Goal: Information Seeking & Learning: Learn about a topic

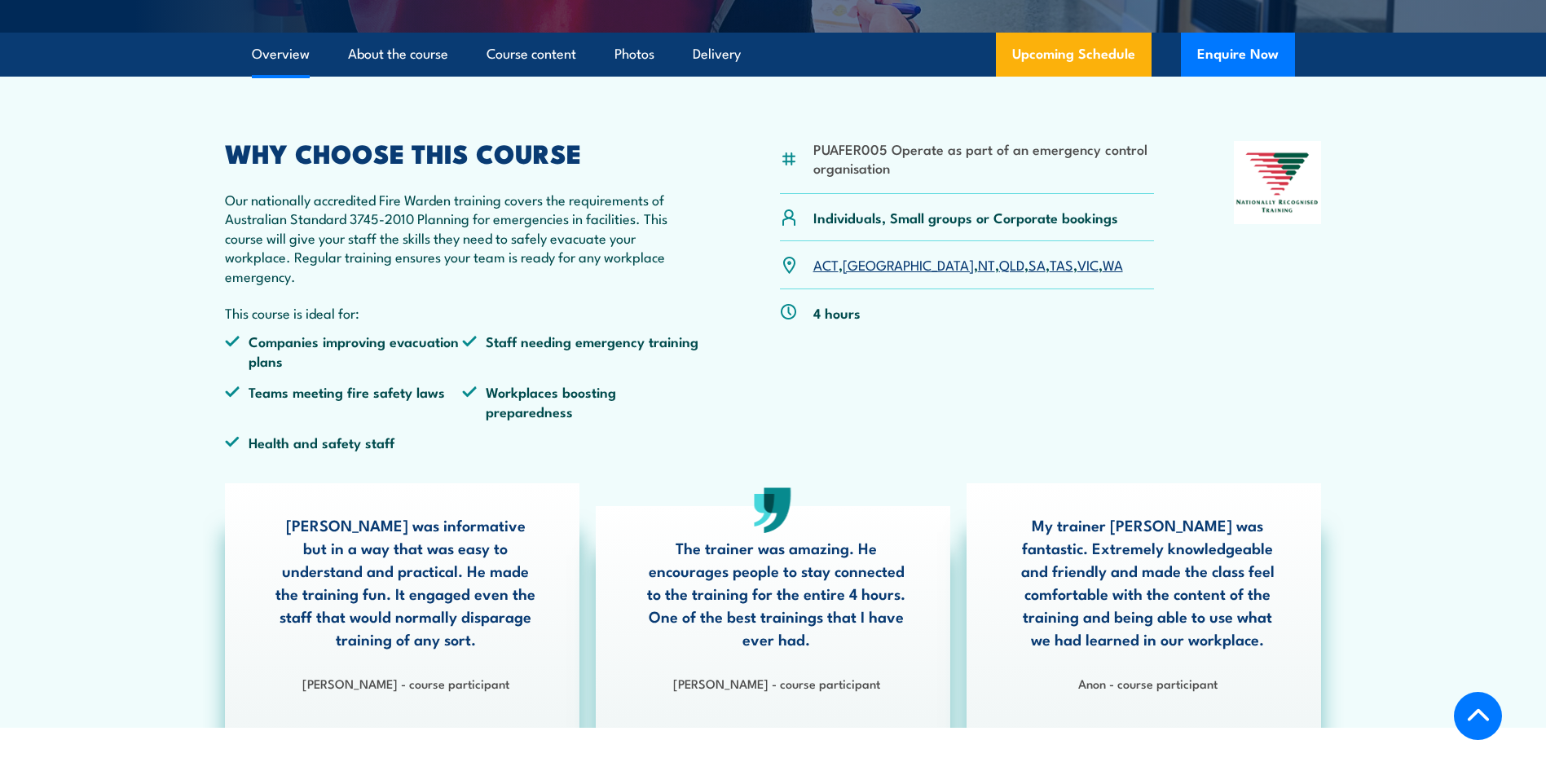
scroll to position [454, 0]
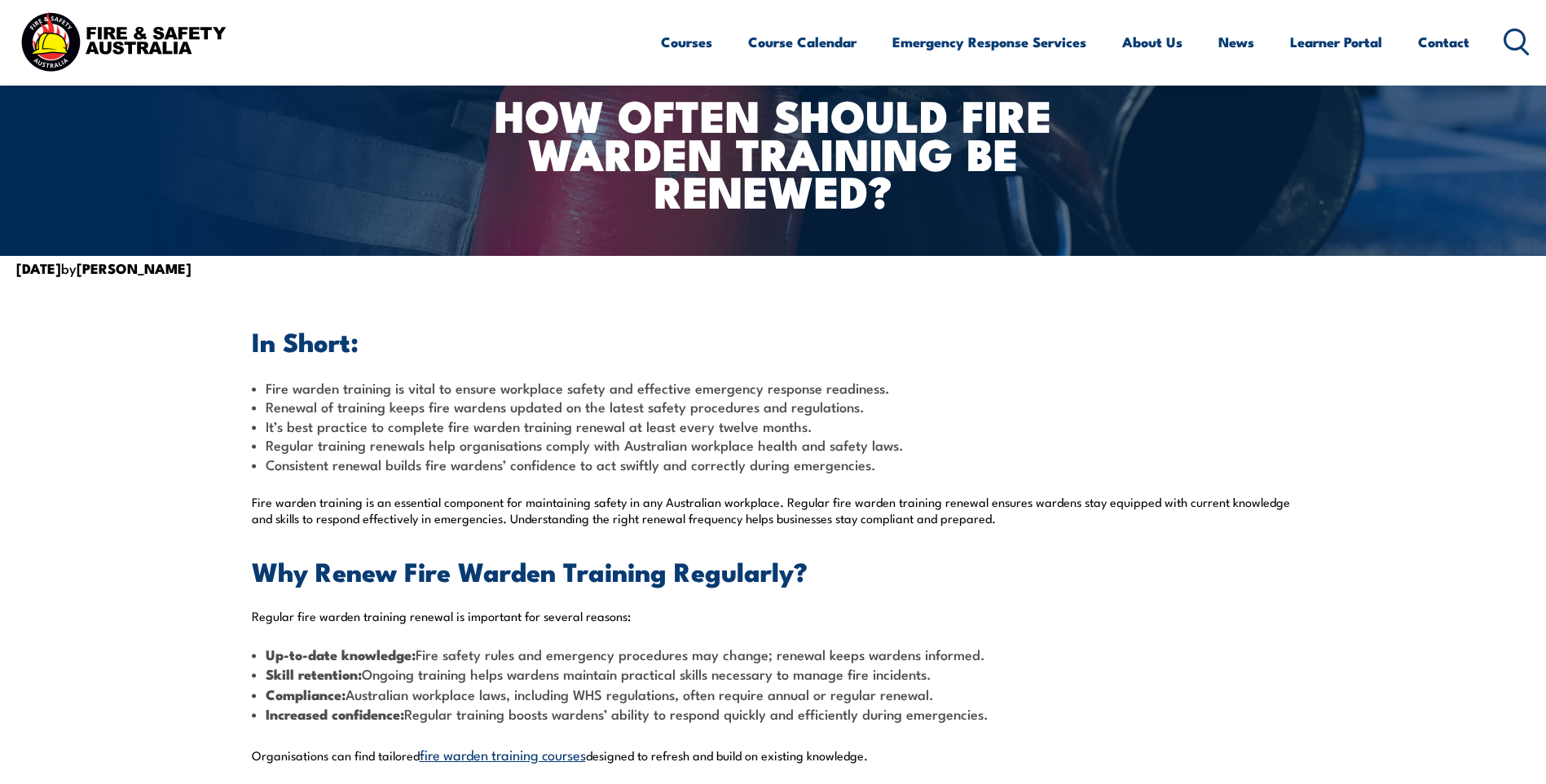
scroll to position [218, 0]
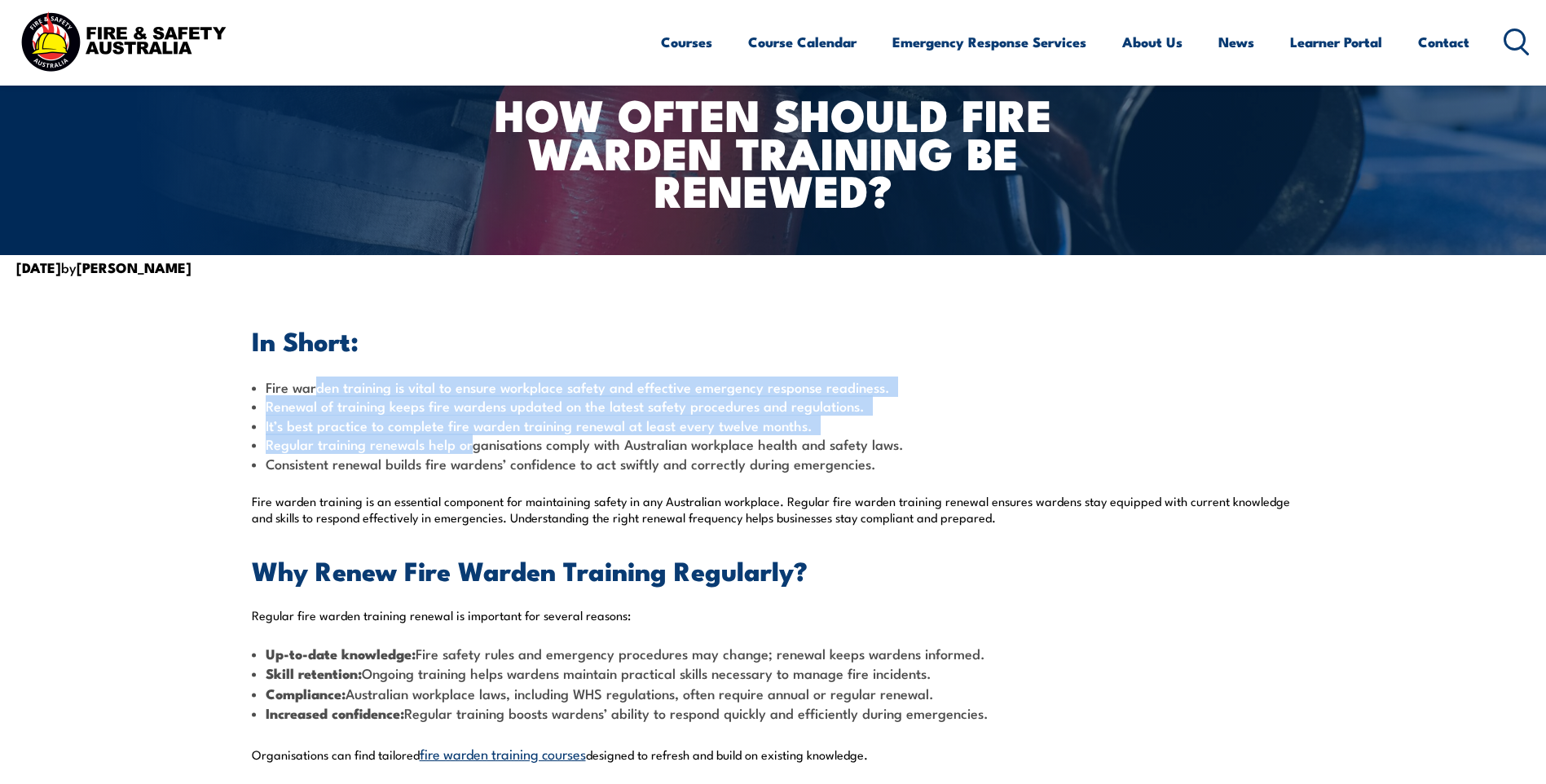
drag, startPoint x: 316, startPoint y: 387, endPoint x: 489, endPoint y: 445, distance: 182.5
click at [489, 445] on div "In Short: Fire warden training is vital to ensure workplace safety and effectiv…" at bounding box center [773, 800] width 1044 height 943
drag, startPoint x: 489, startPoint y: 445, endPoint x: 355, endPoint y: 460, distance: 134.8
click at [355, 460] on span "Consistent renewal builds fire wardens’ confidence to act swiftly and correctly…" at bounding box center [570, 463] width 610 height 20
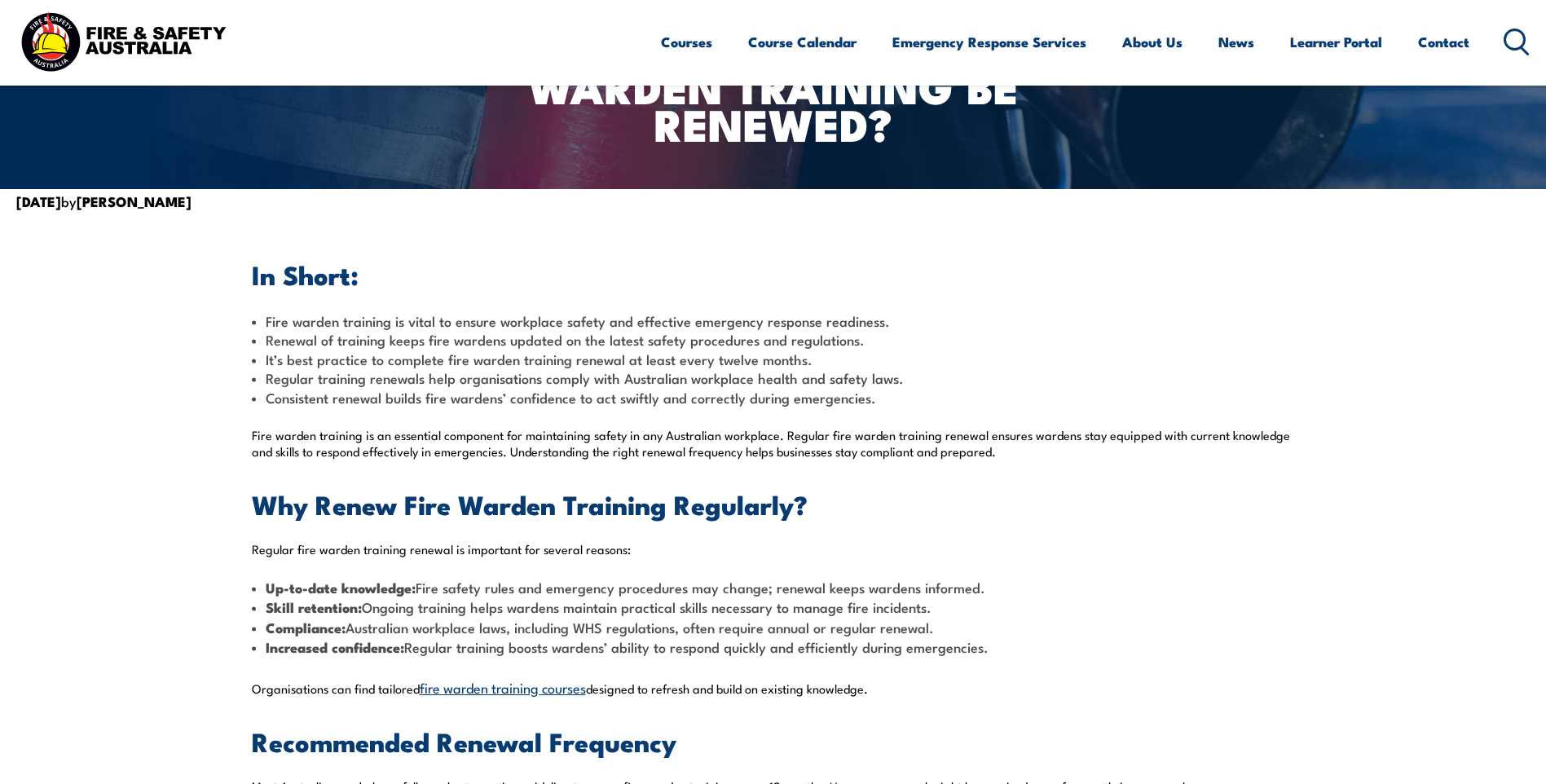
scroll to position [544, 0]
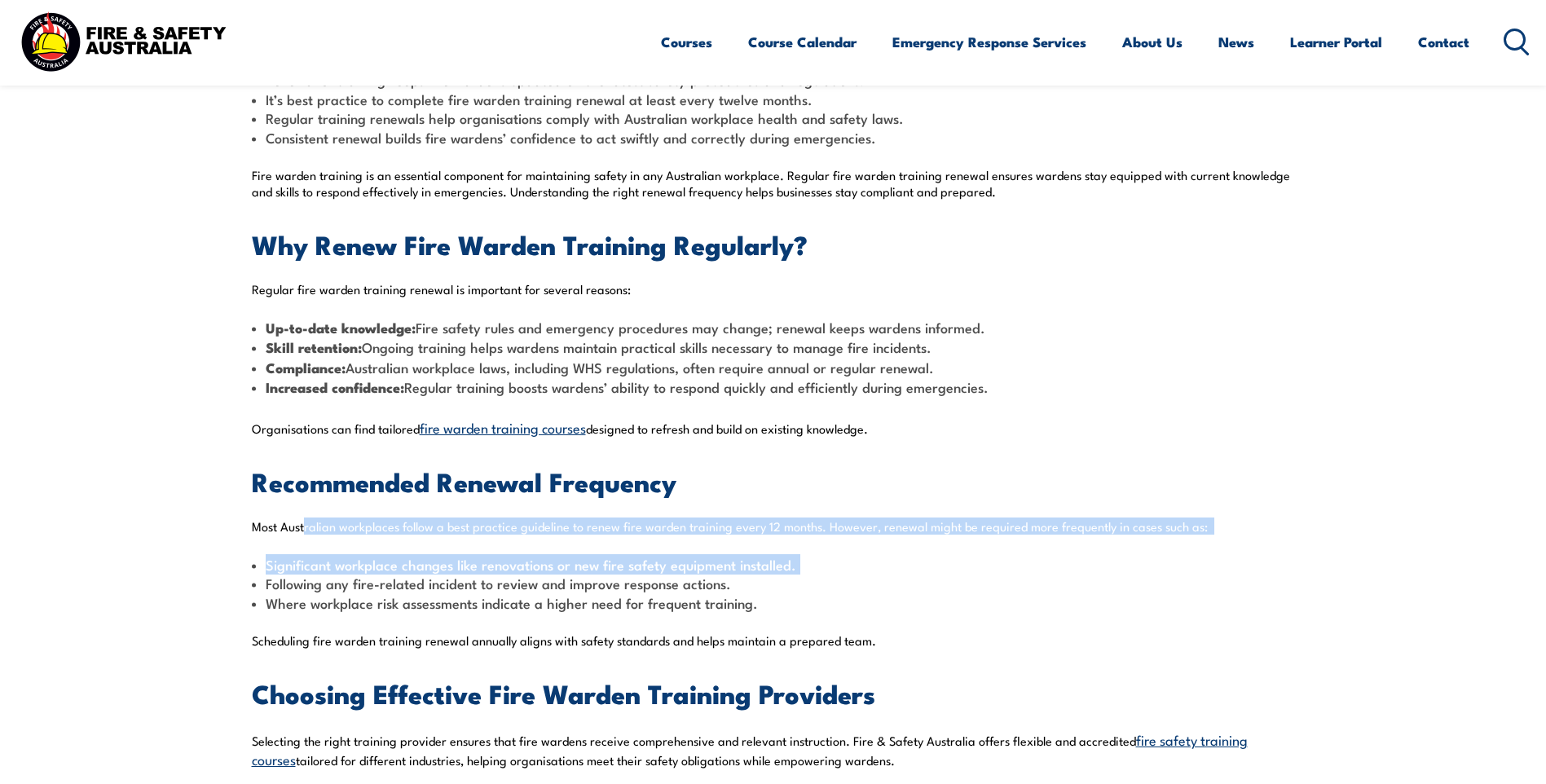
drag, startPoint x: 326, startPoint y: 528, endPoint x: 1041, endPoint y: 547, distance: 715.3
click at [1041, 547] on div "In Short: Fire warden training is vital to ensure workplace safety and effectiv…" at bounding box center [773, 474] width 1044 height 943
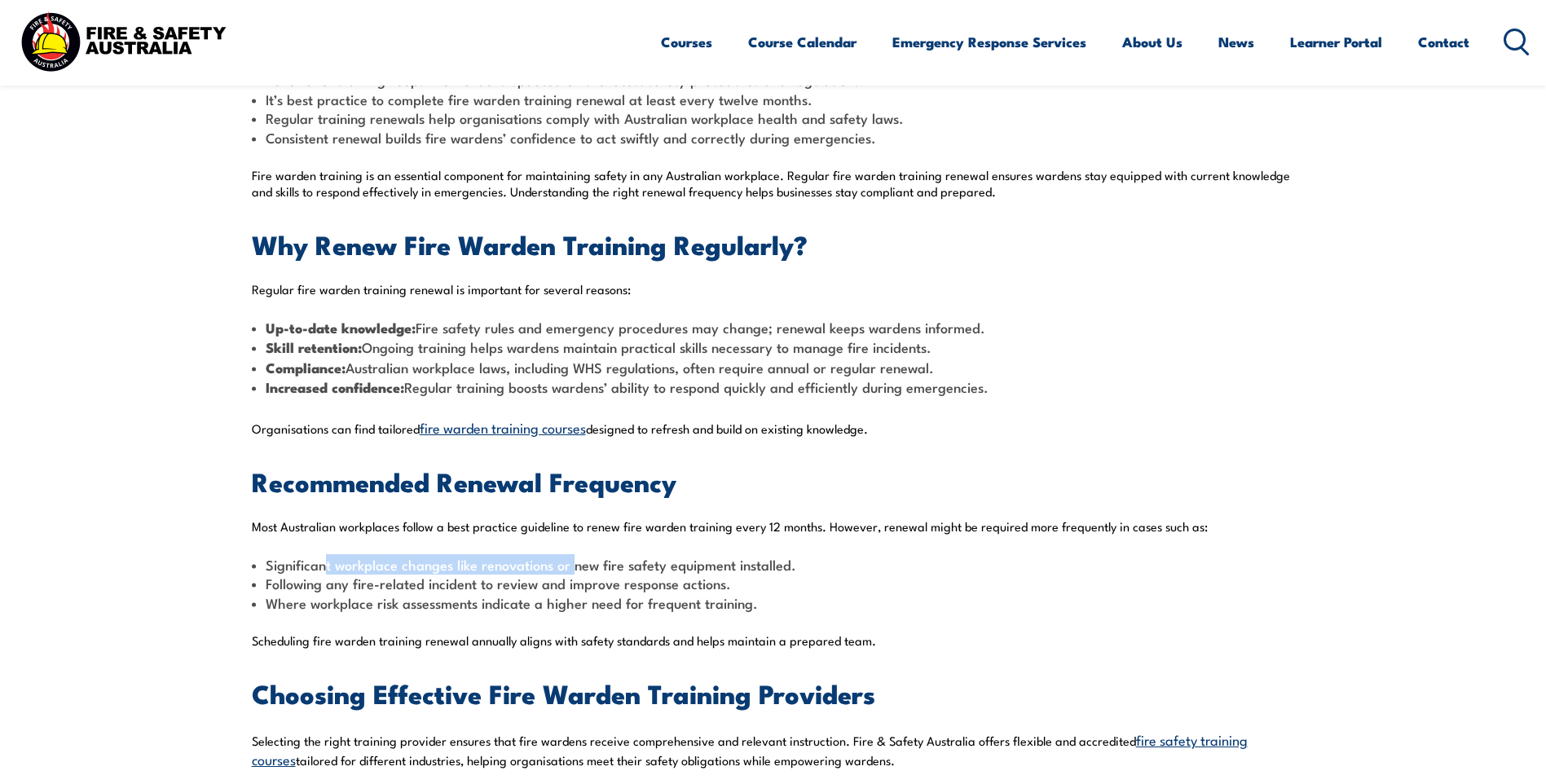
drag, startPoint x: 339, startPoint y: 560, endPoint x: 573, endPoint y: 565, distance: 234.1
click at [573, 565] on span "Significant workplace changes like renovations or new fire safety equipment ins…" at bounding box center [530, 564] width 530 height 20
drag, startPoint x: 573, startPoint y: 565, endPoint x: 502, endPoint y: 576, distance: 71.8
click at [502, 576] on span "Following any fire-related incident to review and improve response actions." at bounding box center [498, 582] width 466 height 20
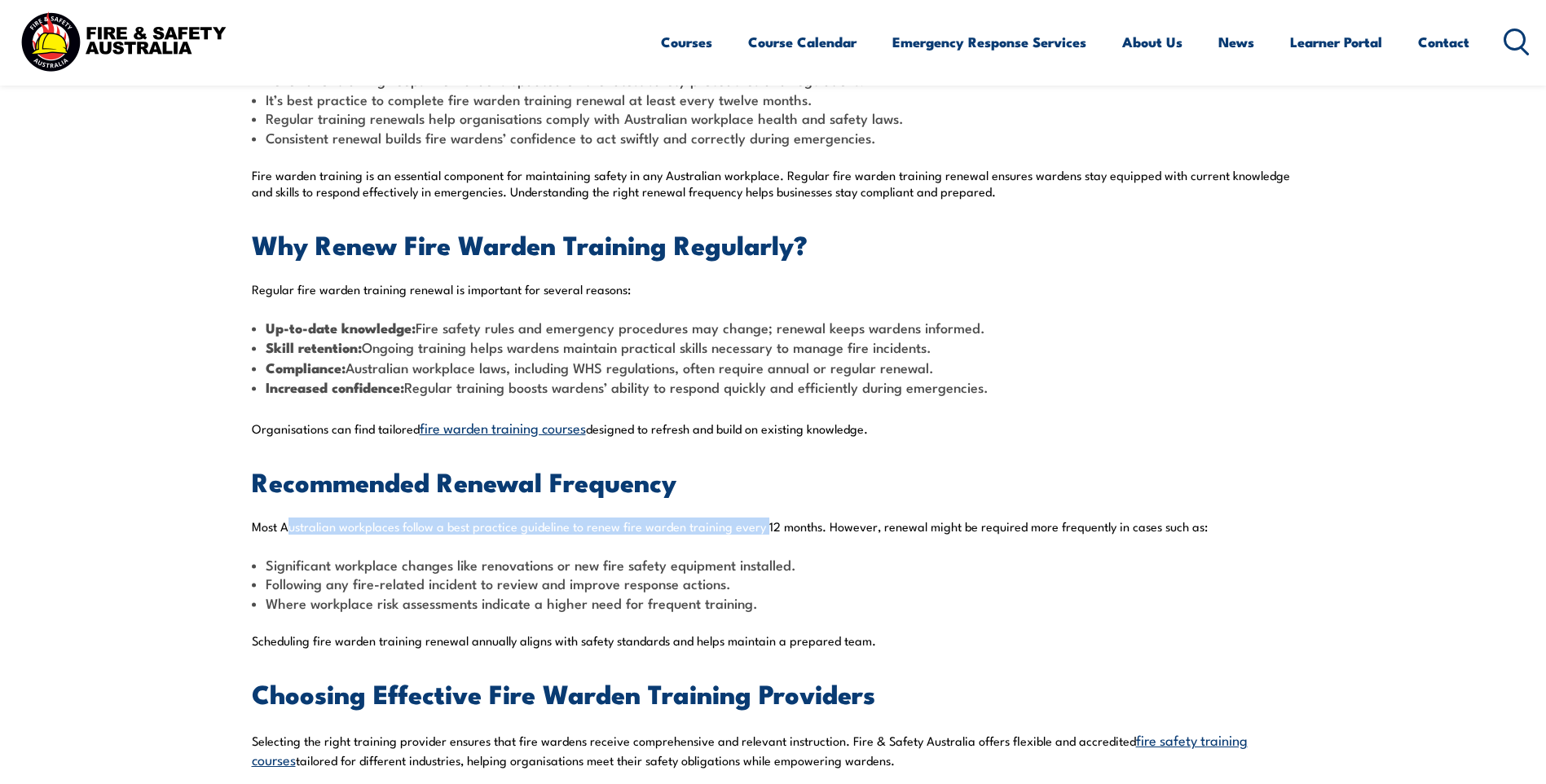
drag, startPoint x: 287, startPoint y: 526, endPoint x: 761, endPoint y: 518, distance: 474.1
click at [761, 518] on span "Most Australian workplaces follow a best practice guideline to renew fire warde…" at bounding box center [729, 527] width 956 height 17
drag, startPoint x: 761, startPoint y: 518, endPoint x: 754, endPoint y: 562, distance: 44.6
click at [756, 561] on span "Significant workplace changes like renovations or new fire safety equipment ins…" at bounding box center [530, 564] width 530 height 20
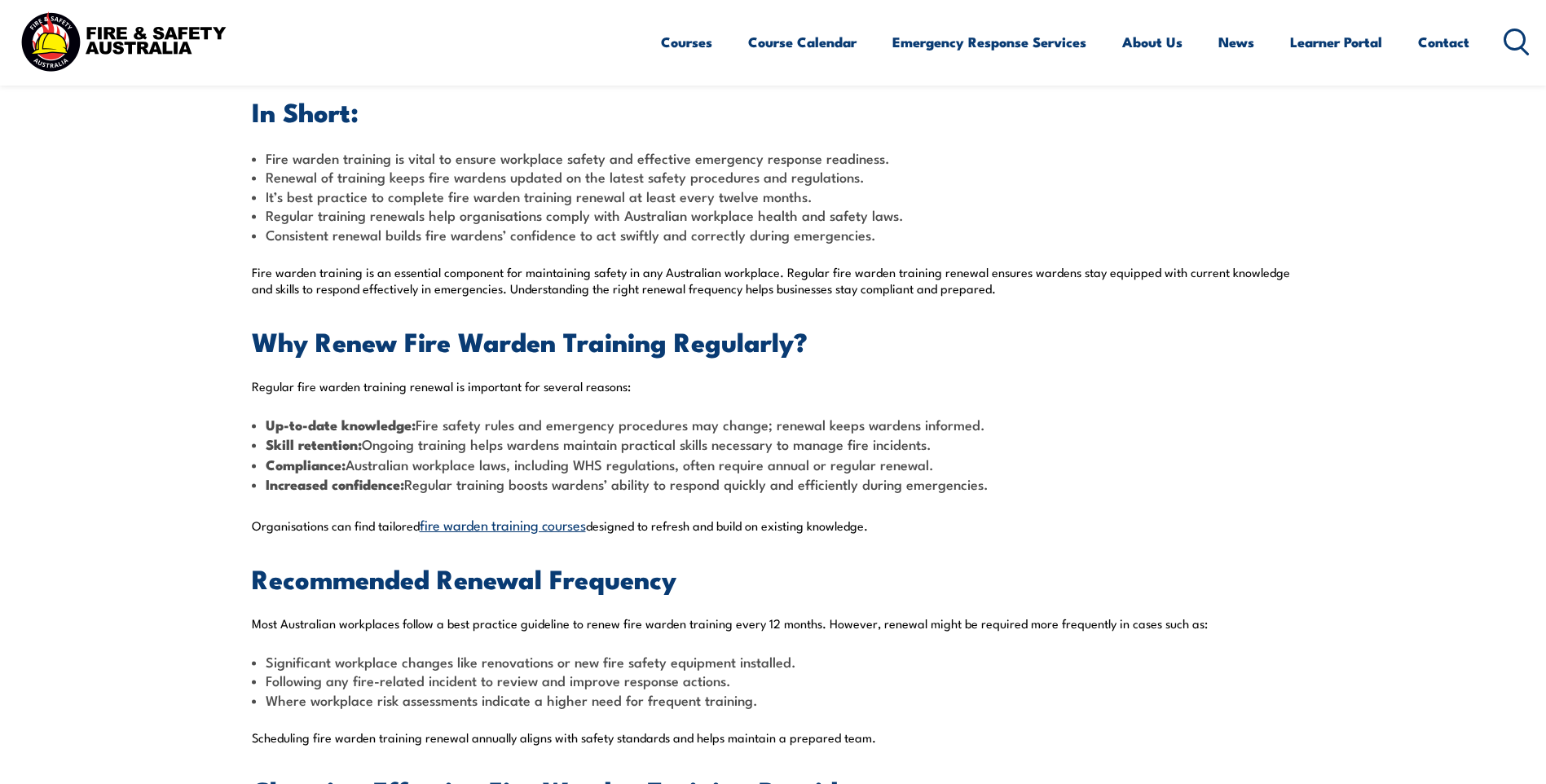
scroll to position [326, 0]
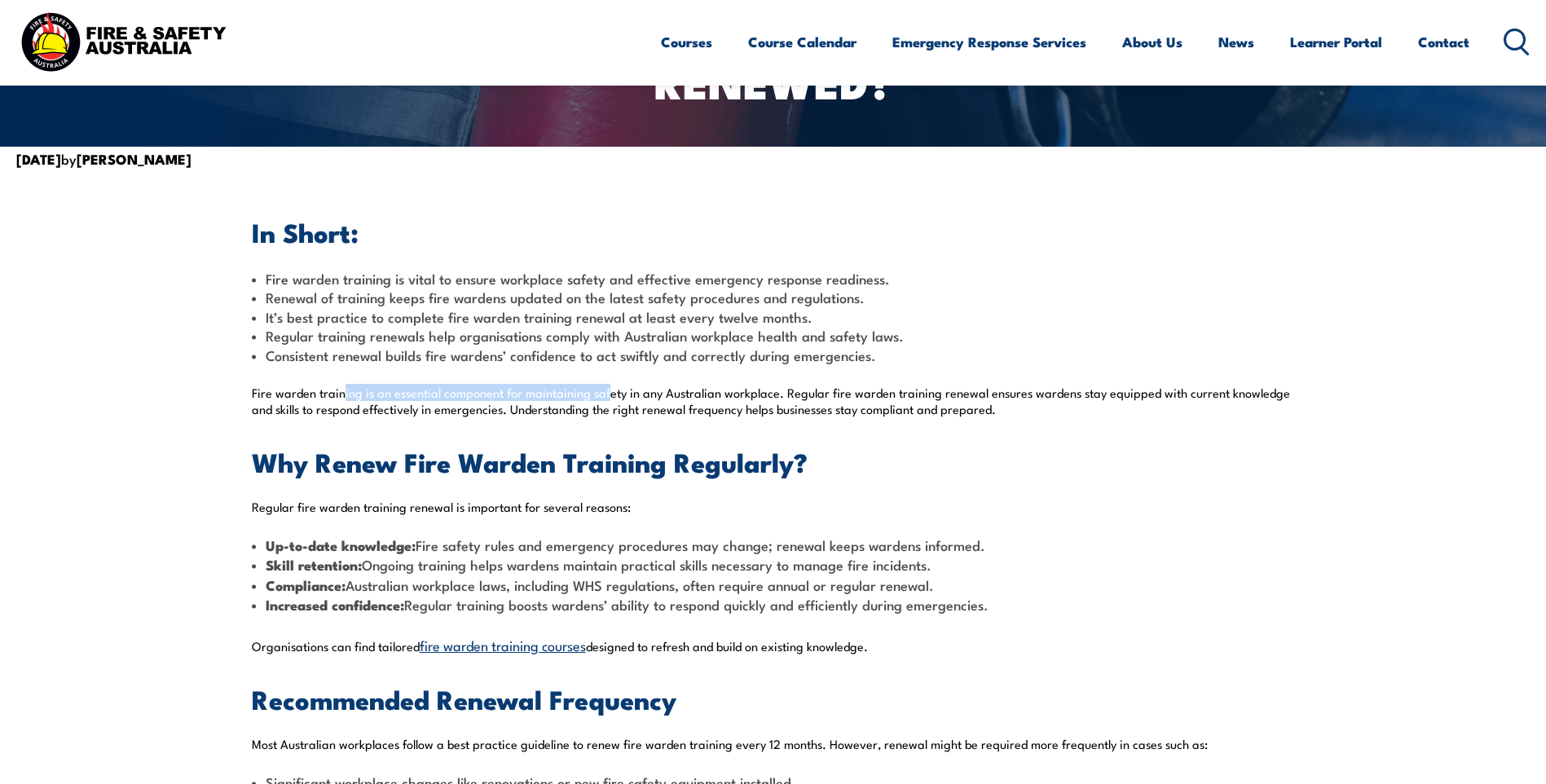
drag, startPoint x: 344, startPoint y: 399, endPoint x: 608, endPoint y: 400, distance: 264.0
click at [608, 400] on span "Fire warden training is an essential component for maintaining safety in any Au…" at bounding box center [771, 400] width 1039 height 34
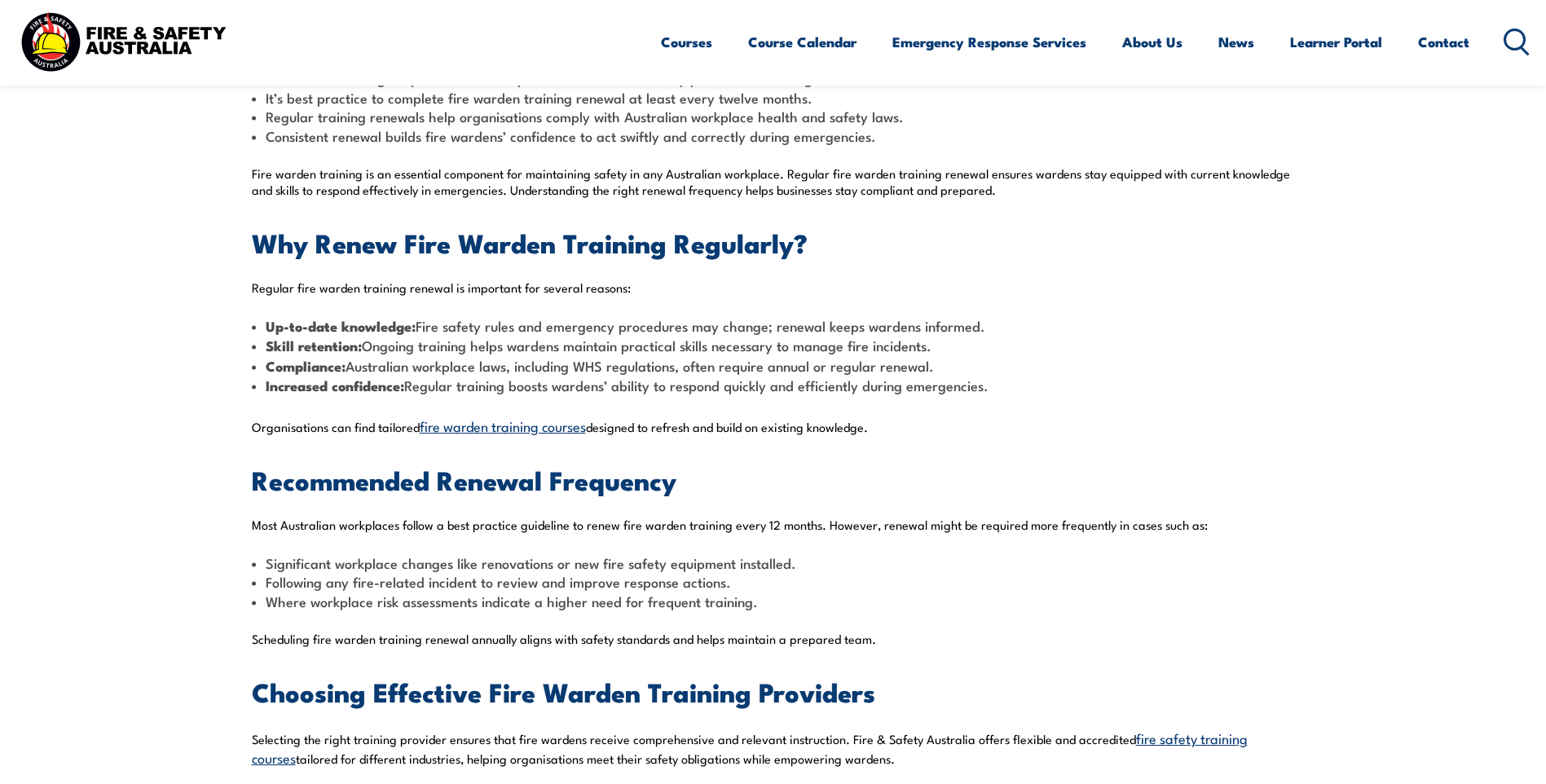
scroll to position [760, 0]
